Goal: Transaction & Acquisition: Purchase product/service

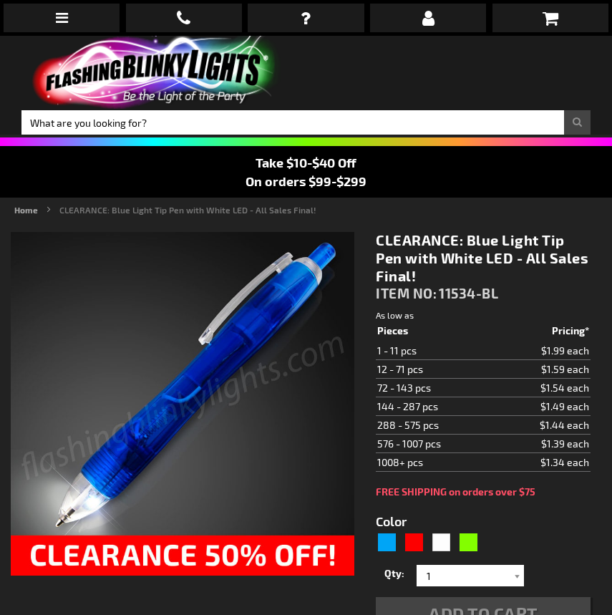
type input "5629"
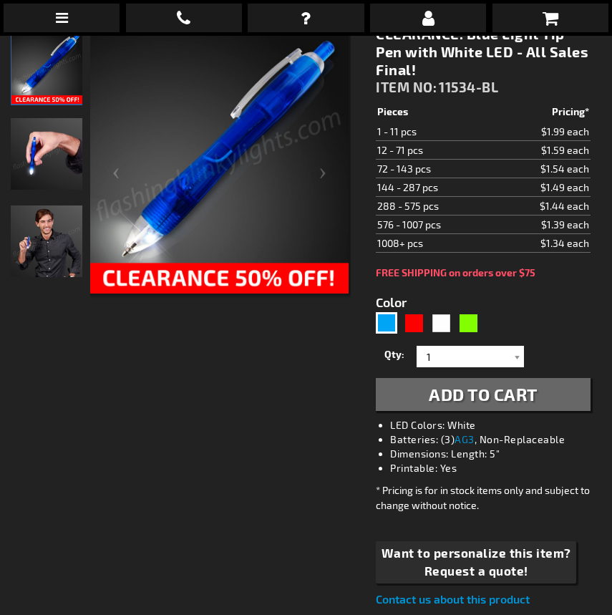
scroll to position [215, 0]
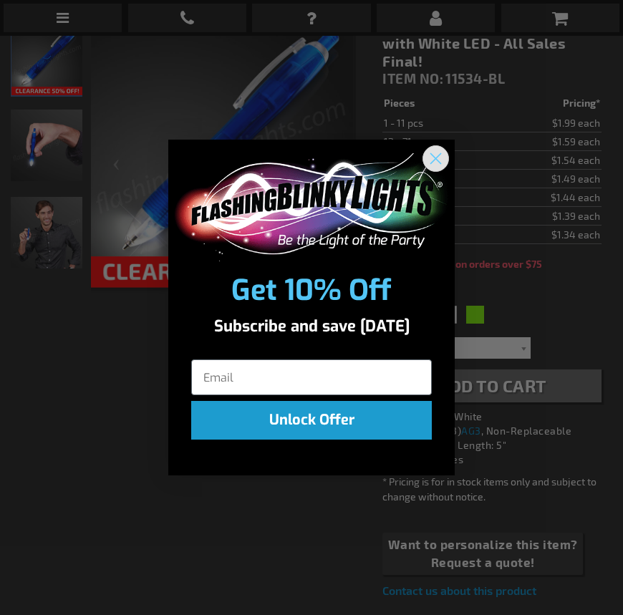
click at [432, 156] on circle "Close dialog" at bounding box center [436, 159] width 24 height 24
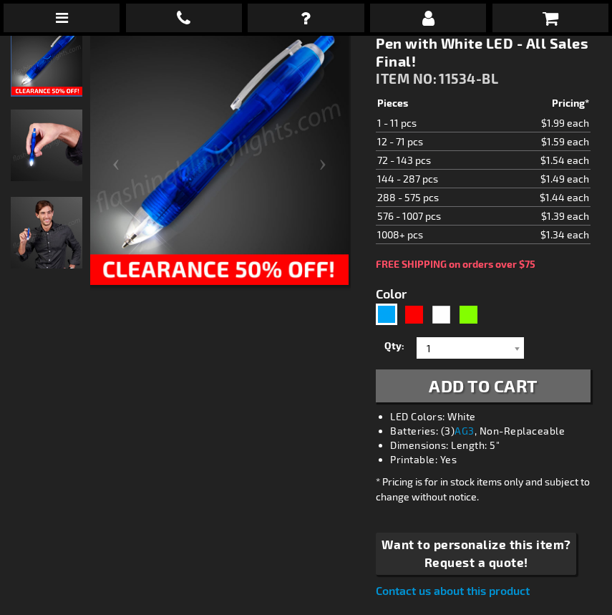
click at [51, 140] on img "CLEARANCE: Blue Light Tip Pen with White LED - All Sales Final!" at bounding box center [47, 146] width 72 height 72
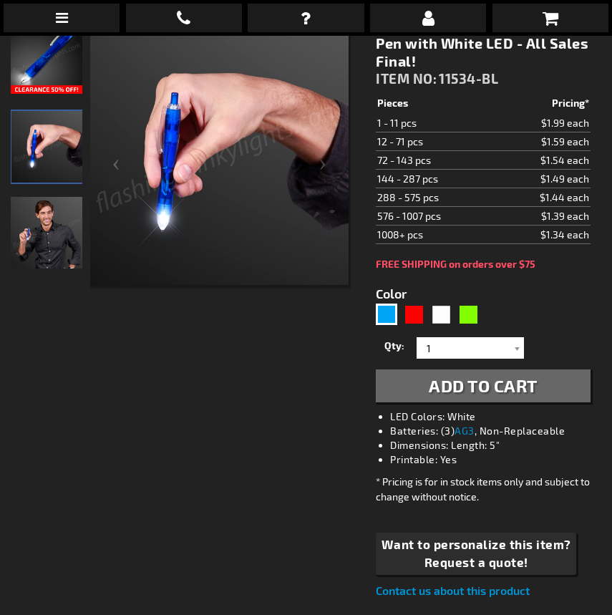
click at [36, 200] on img "CLEARANCE: Blue Light Tip Pen with White LED - All Sales Final!" at bounding box center [47, 233] width 72 height 72
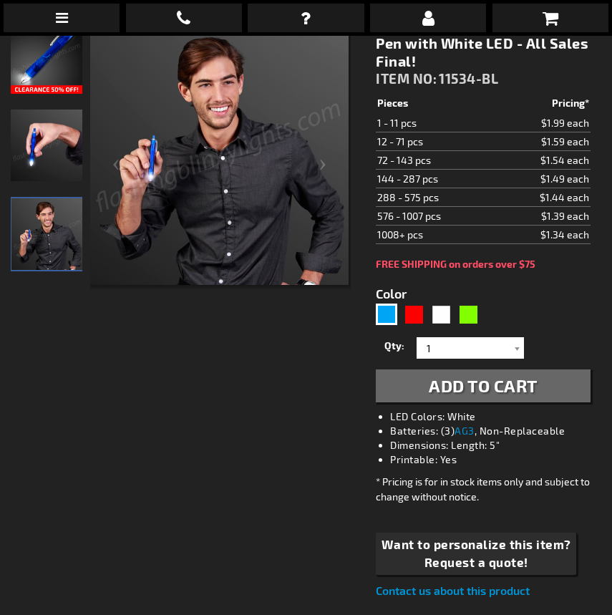
click at [28, 59] on img "CLEARANCE: Blue Light Tip Pen with White LED - All Sales Final!" at bounding box center [47, 58] width 72 height 72
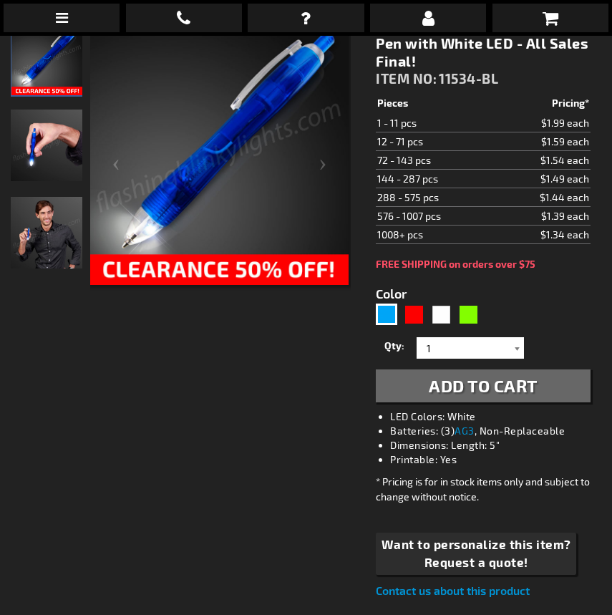
click at [514, 344] on div at bounding box center [517, 347] width 14 height 21
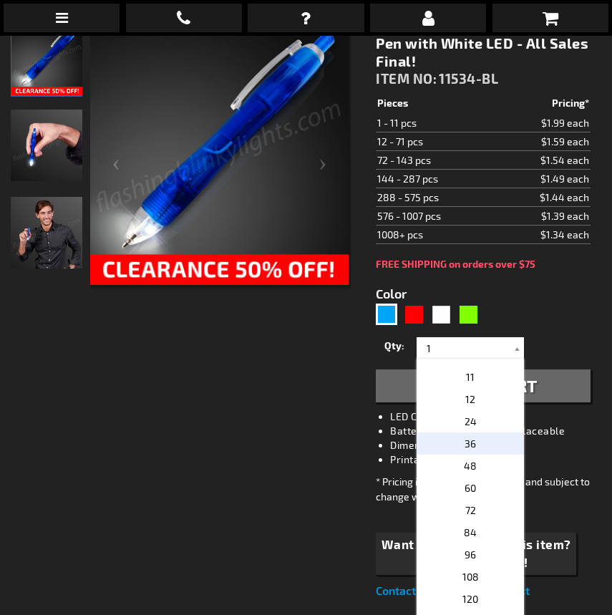
click at [465, 440] on span "36" at bounding box center [470, 443] width 11 height 12
type input "36"
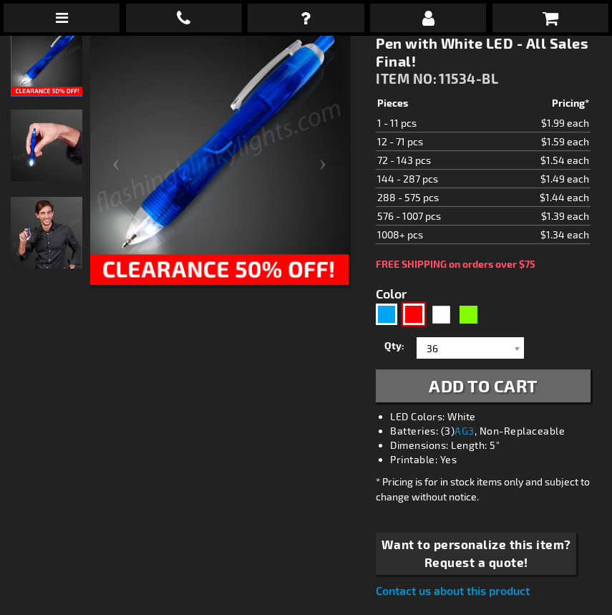
click at [414, 310] on div "Red" at bounding box center [413, 314] width 21 height 21
type input "5641"
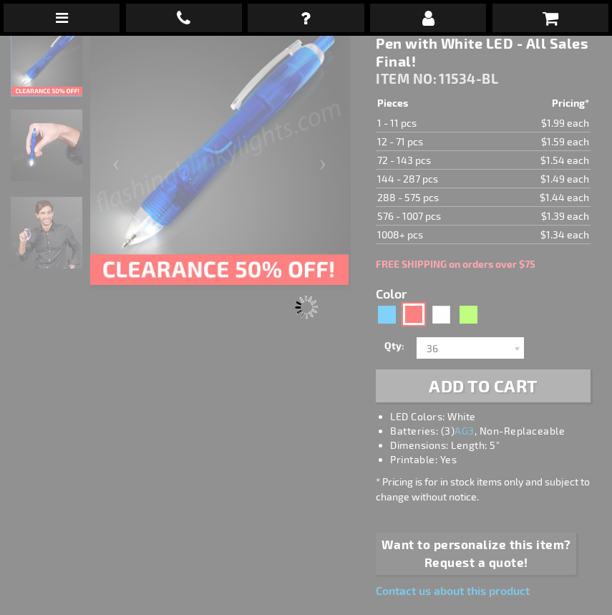
type input "11534-RD"
type input "Customize - CLEARANCE: Red Light Tip Pen with White LED - All Sales Final! - IT…"
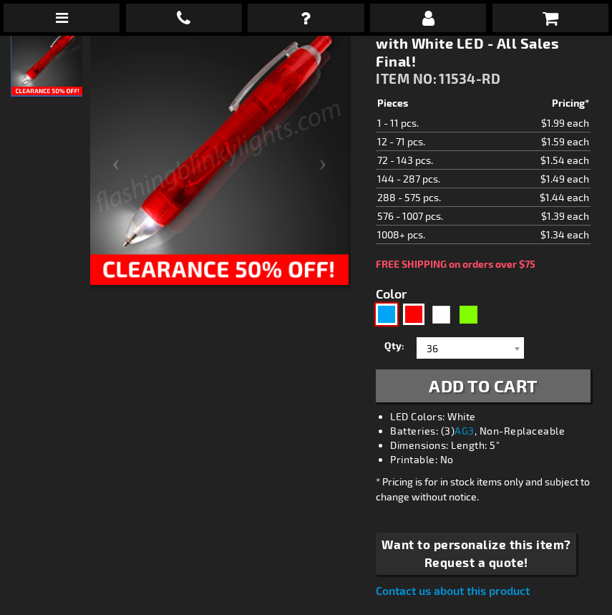
click at [378, 309] on div "Blue" at bounding box center [386, 314] width 21 height 21
type input "5629"
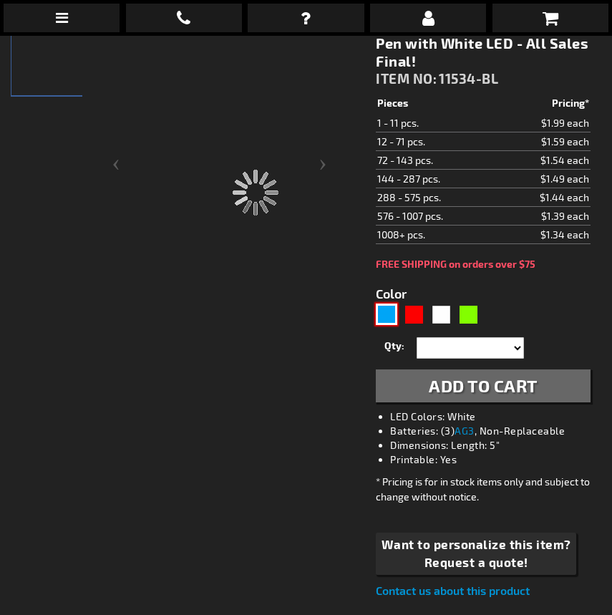
type input "11534-BL"
type input "Customize - CLEARANCE: Blue Light Tip Pen with White LED - All Sales Final! - I…"
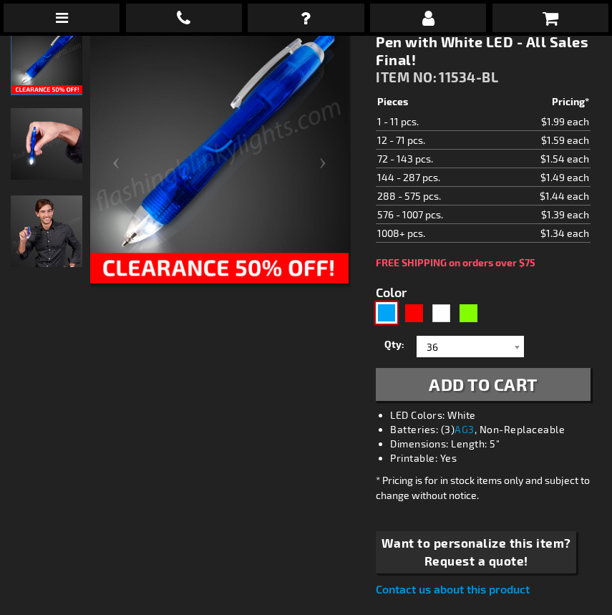
scroll to position [72, 0]
